Goal: Navigation & Orientation: Find specific page/section

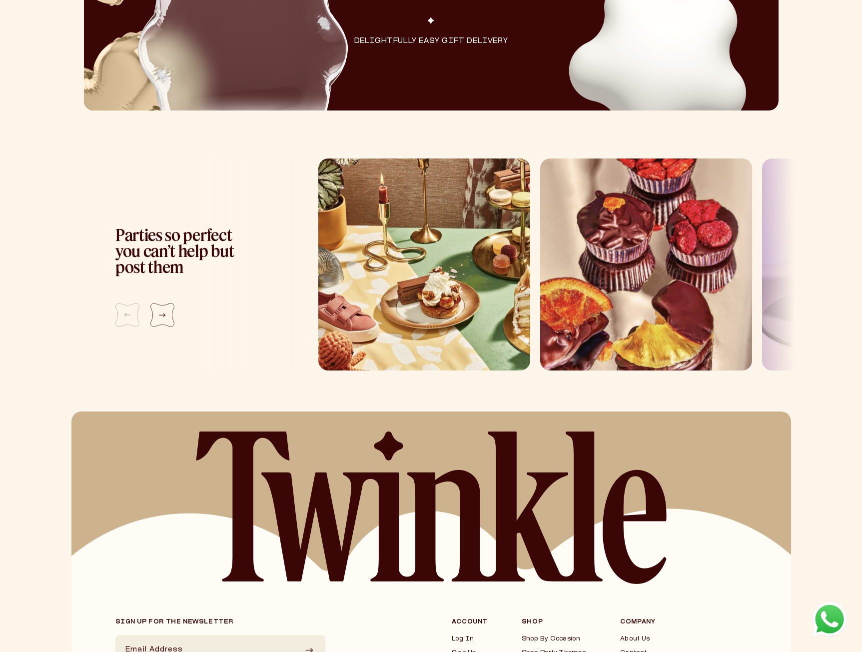
scroll to position [821, 0]
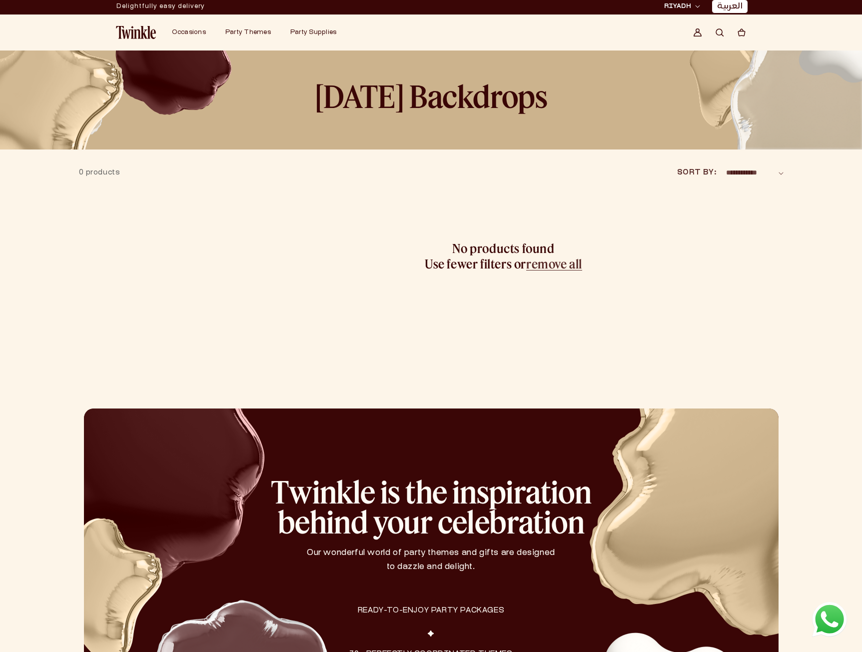
scroll to position [0, 0]
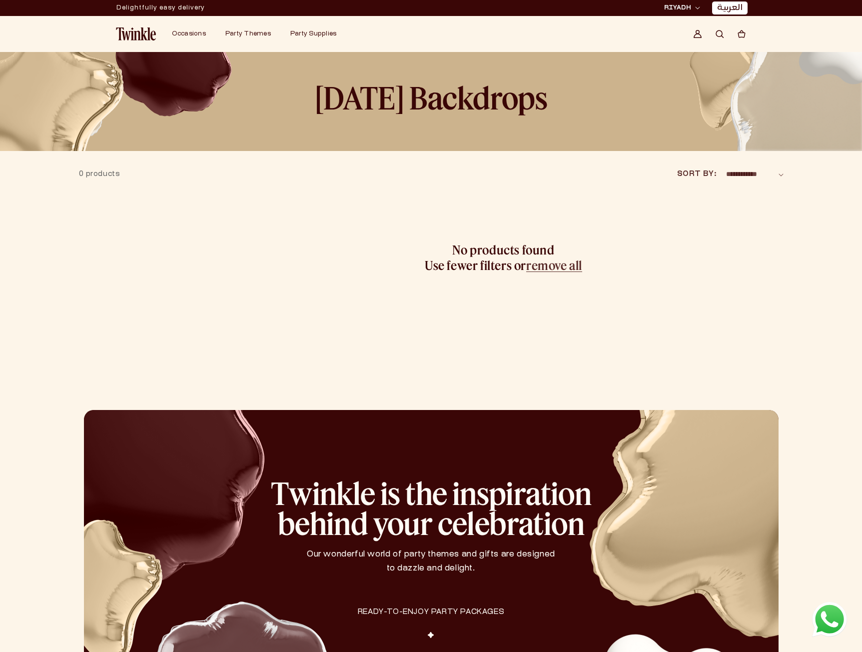
click at [137, 38] on img at bounding box center [136, 33] width 40 height 13
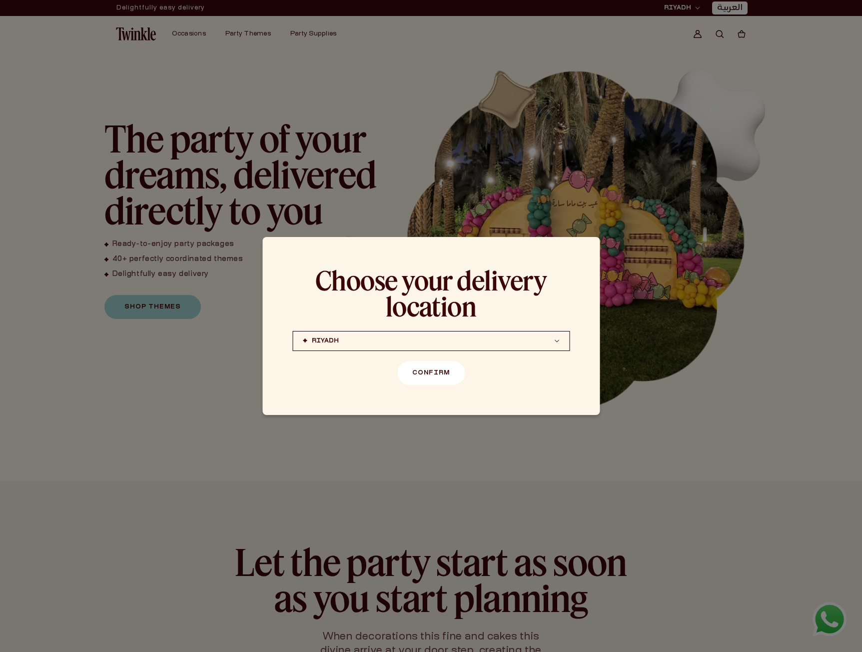
click at [436, 369] on button "Confirm" at bounding box center [430, 373] width 67 height 24
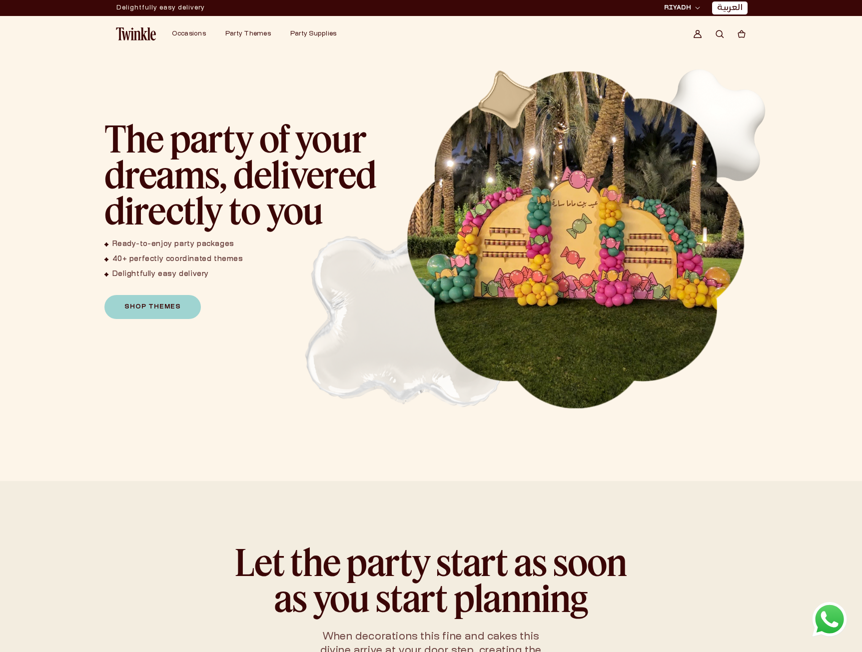
scroll to position [77, 0]
click at [698, 212] on img "1 / 1" at bounding box center [576, 239] width 340 height 340
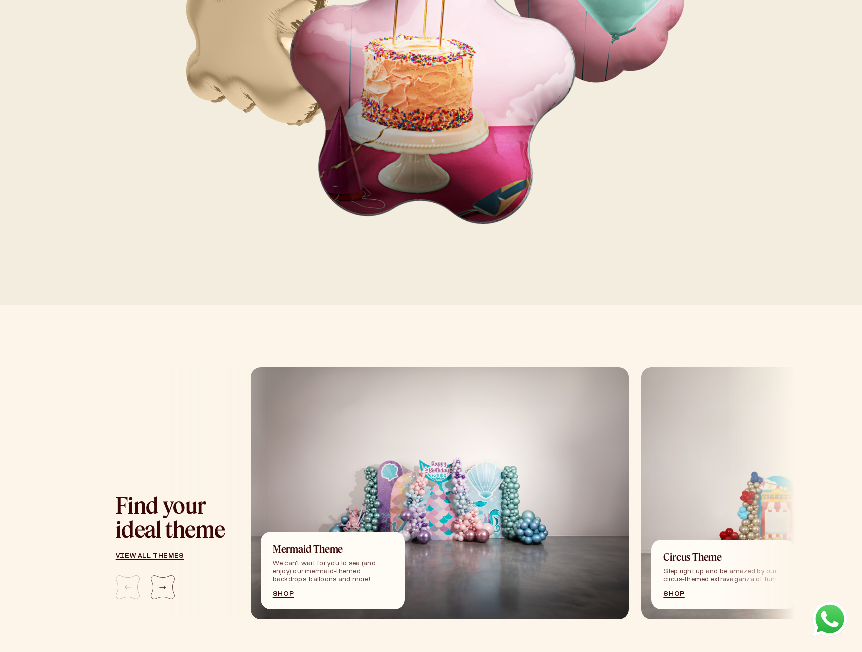
scroll to position [849, 0]
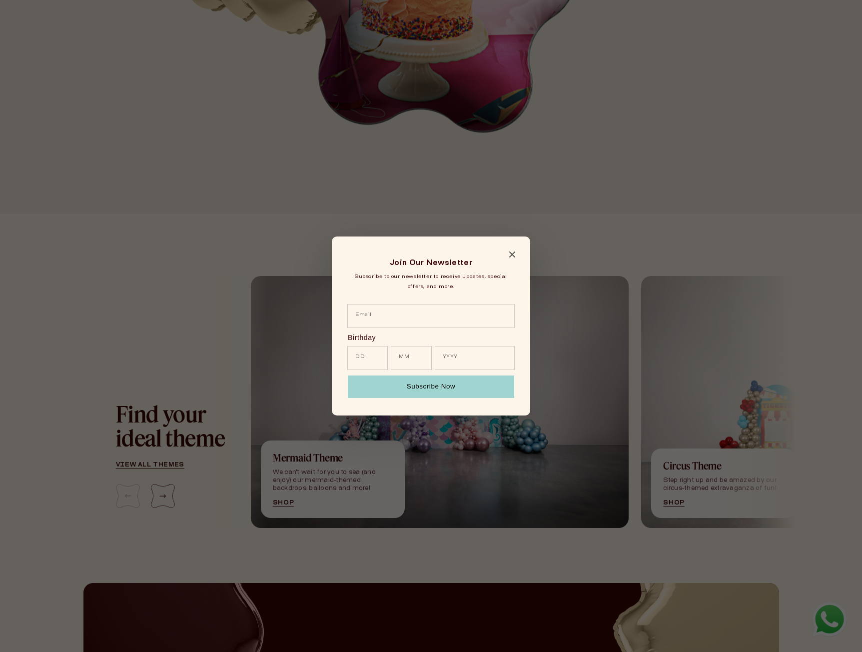
click at [510, 250] on div "Join Our Newsletter Subscribe to our newsletter to receive updates, special off…" at bounding box center [431, 325] width 198 height 179
click at [512, 253] on icon "Close modal" at bounding box center [512, 254] width 6 height 6
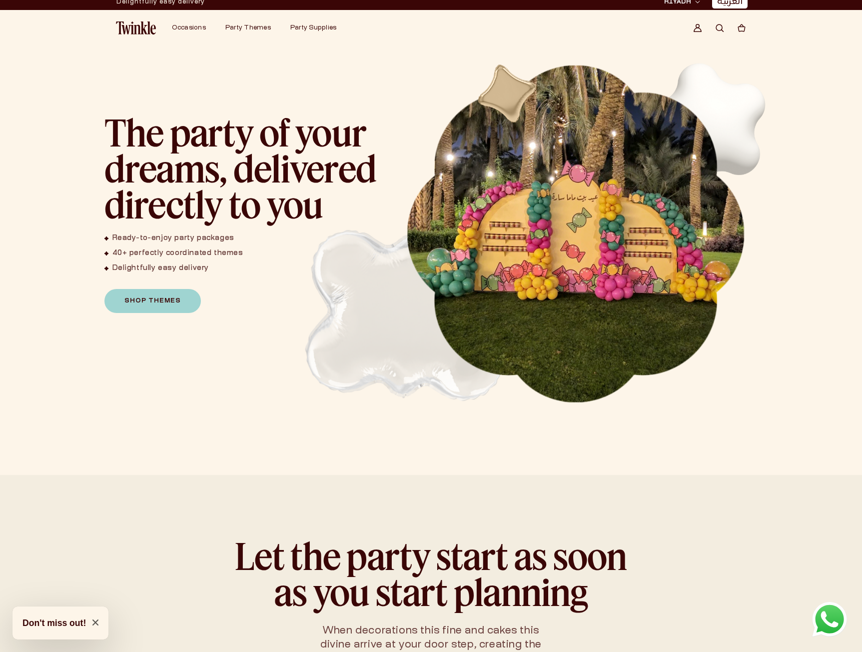
scroll to position [0, 0]
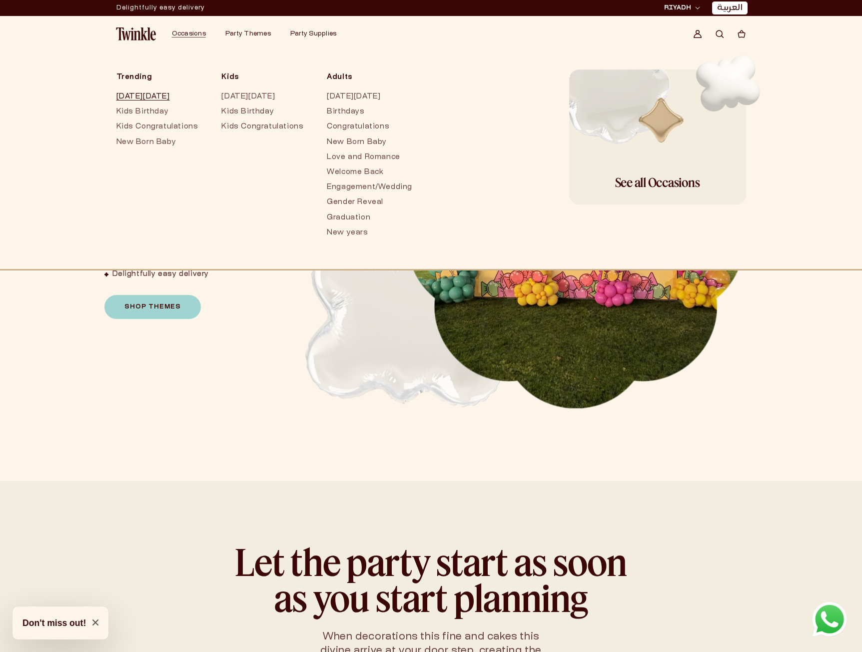
click at [157, 96] on link "[DATE][DATE]" at bounding box center [158, 96] width 85 height 15
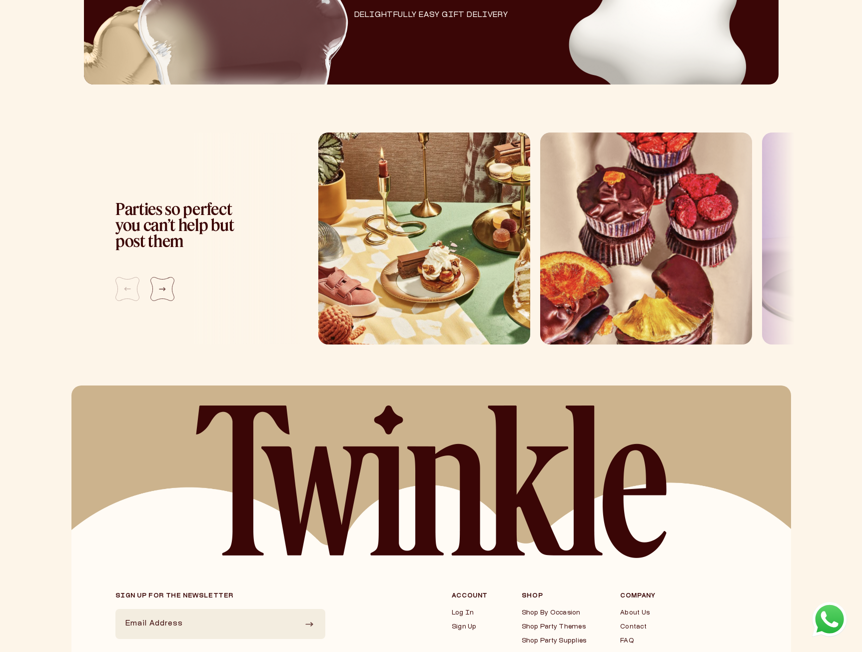
scroll to position [799, 0]
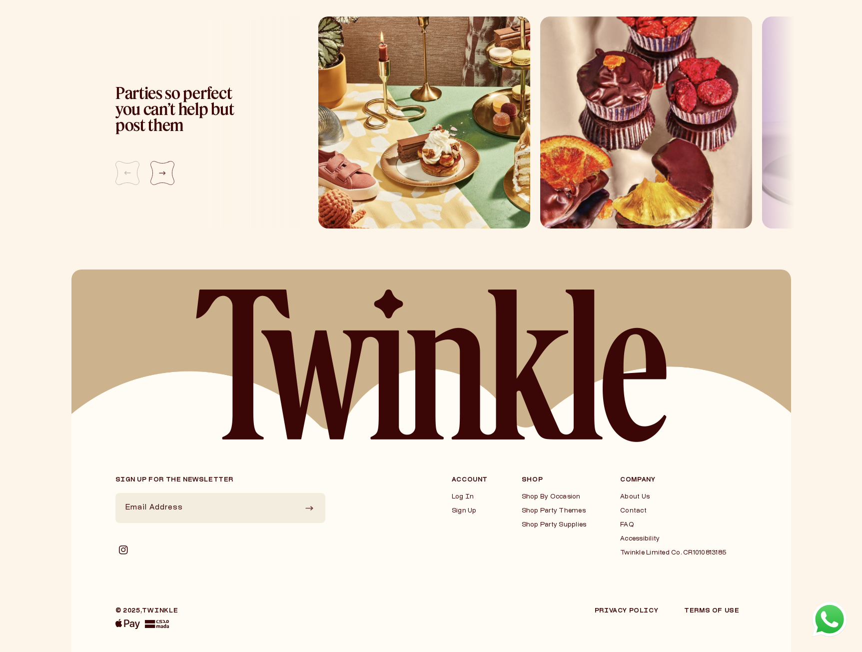
click at [412, 184] on img "1 / 5" at bounding box center [424, 122] width 212 height 212
